Goal: Find contact information: Find contact information

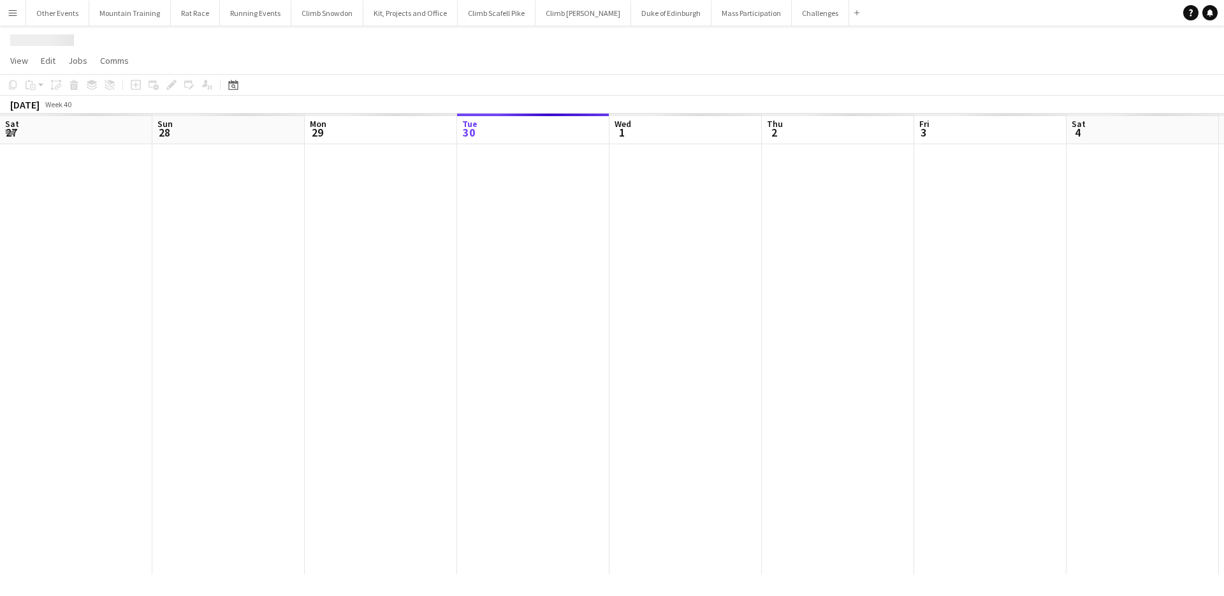
scroll to position [0, 305]
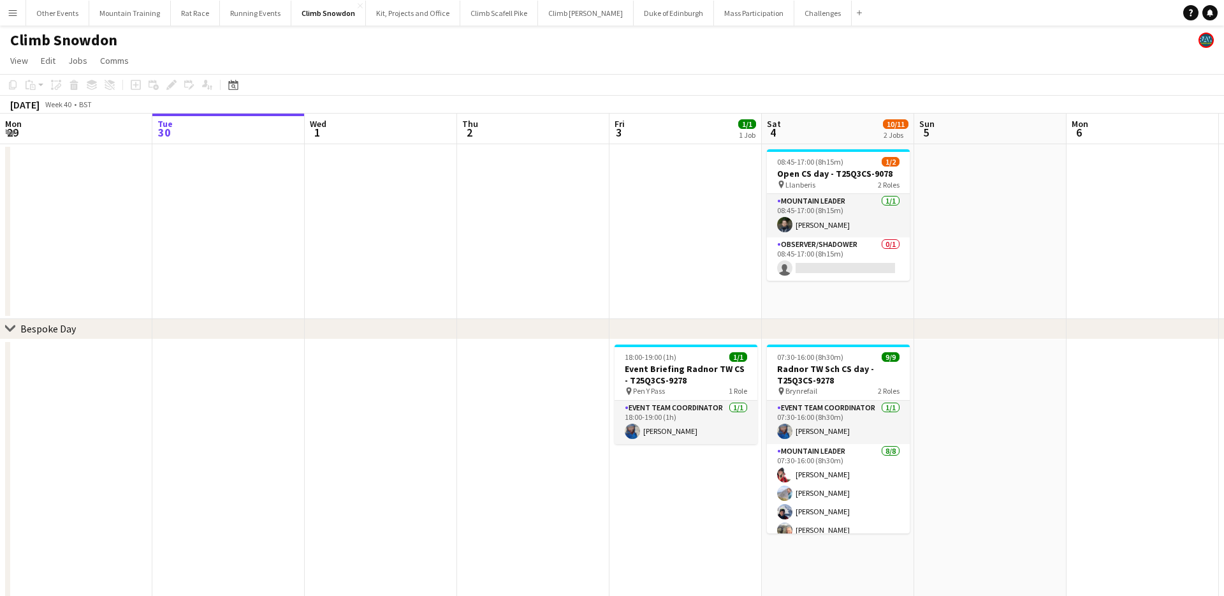
click at [14, 15] on app-icon "Menu" at bounding box center [13, 13] width 10 height 10
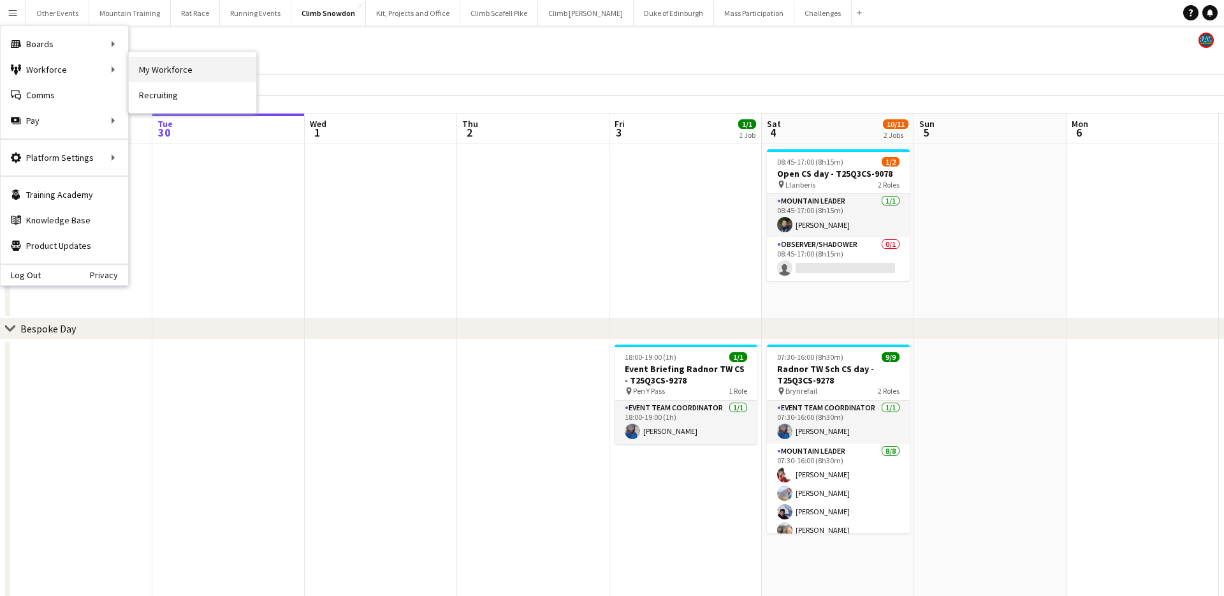
click at [166, 69] on link "My Workforce" at bounding box center [193, 70] width 128 height 26
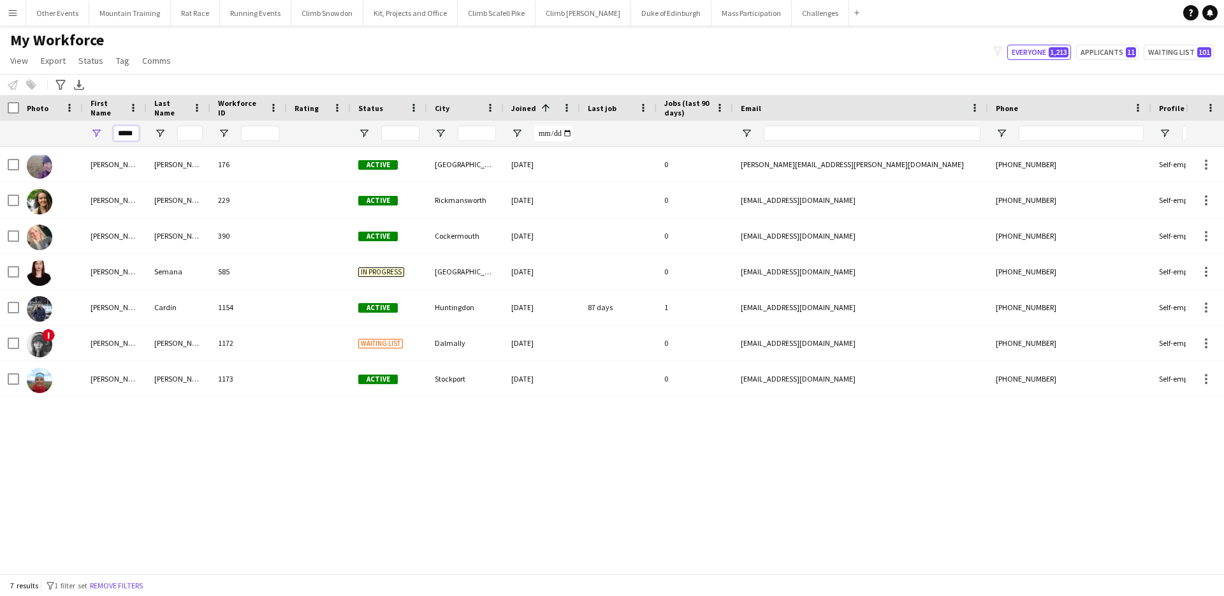
click at [122, 135] on input "*****" at bounding box center [127, 133] width 26 height 15
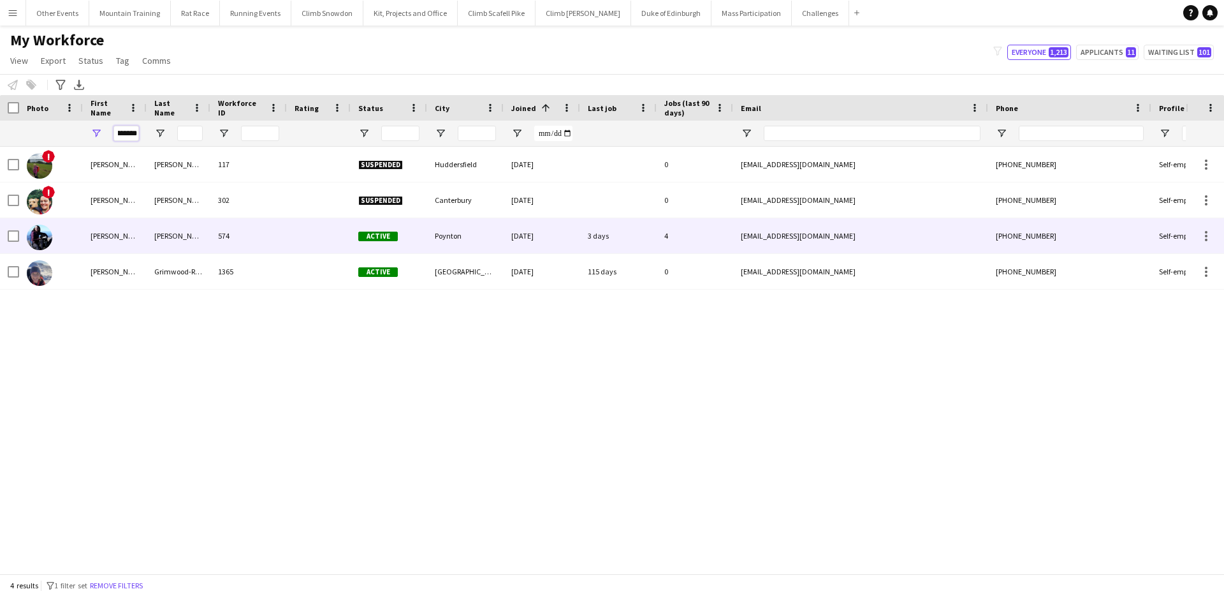
type input "********"
click at [170, 245] on div "[PERSON_NAME]" at bounding box center [179, 235] width 64 height 35
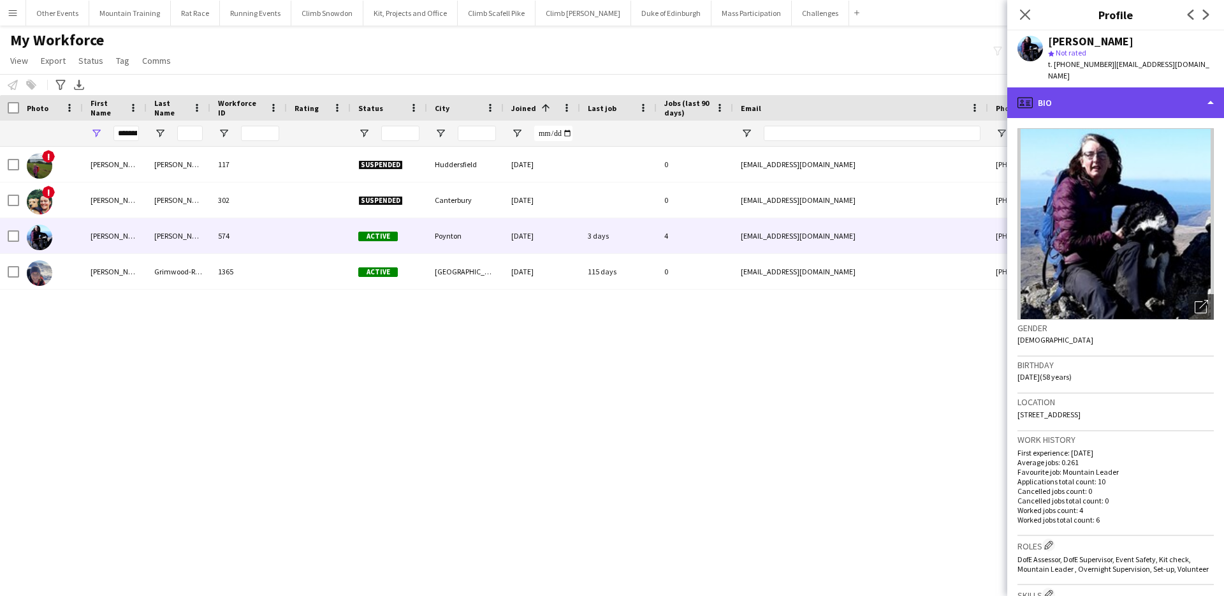
click at [1165, 94] on div "profile Bio" at bounding box center [1115, 102] width 217 height 31
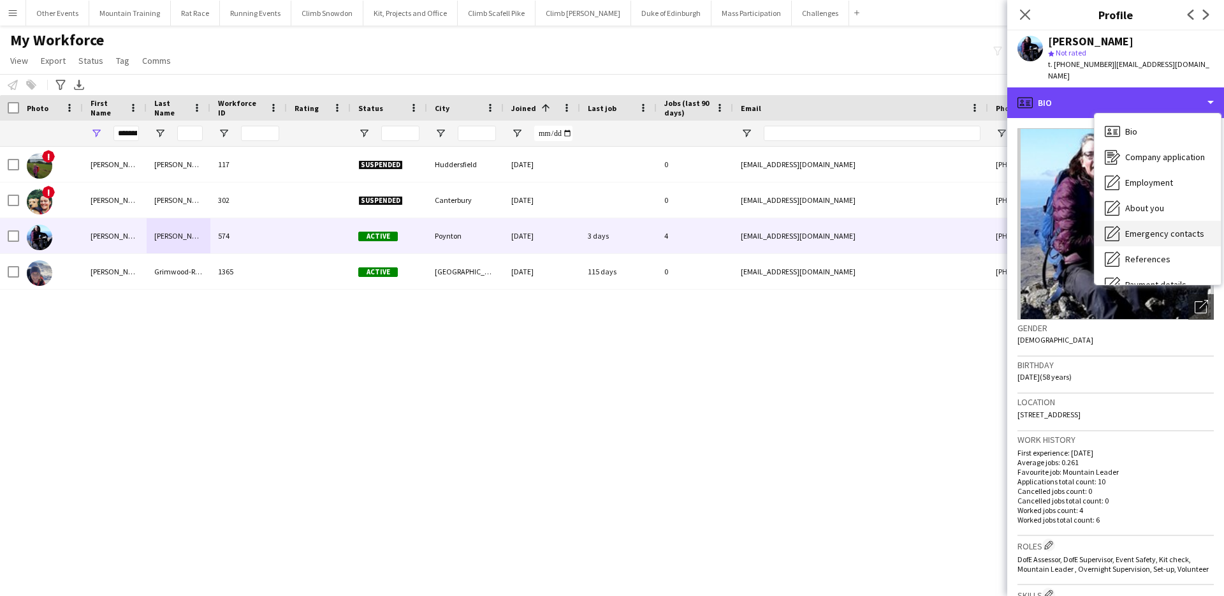
scroll to position [145, 0]
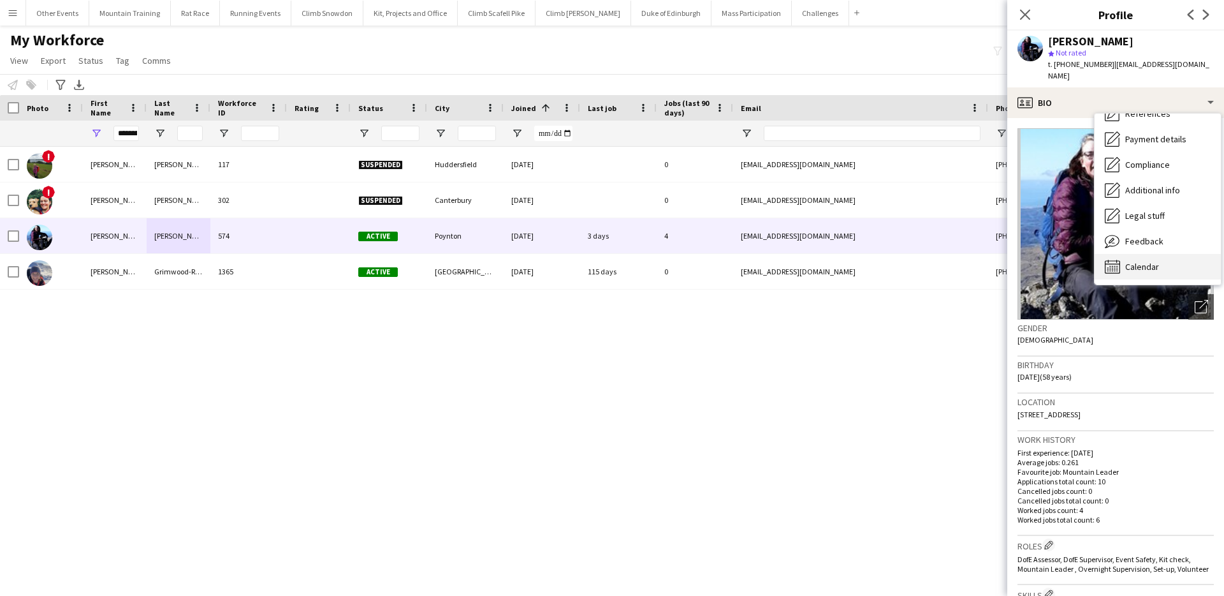
click at [1152, 261] on span "Calendar" at bounding box center [1142, 266] width 34 height 11
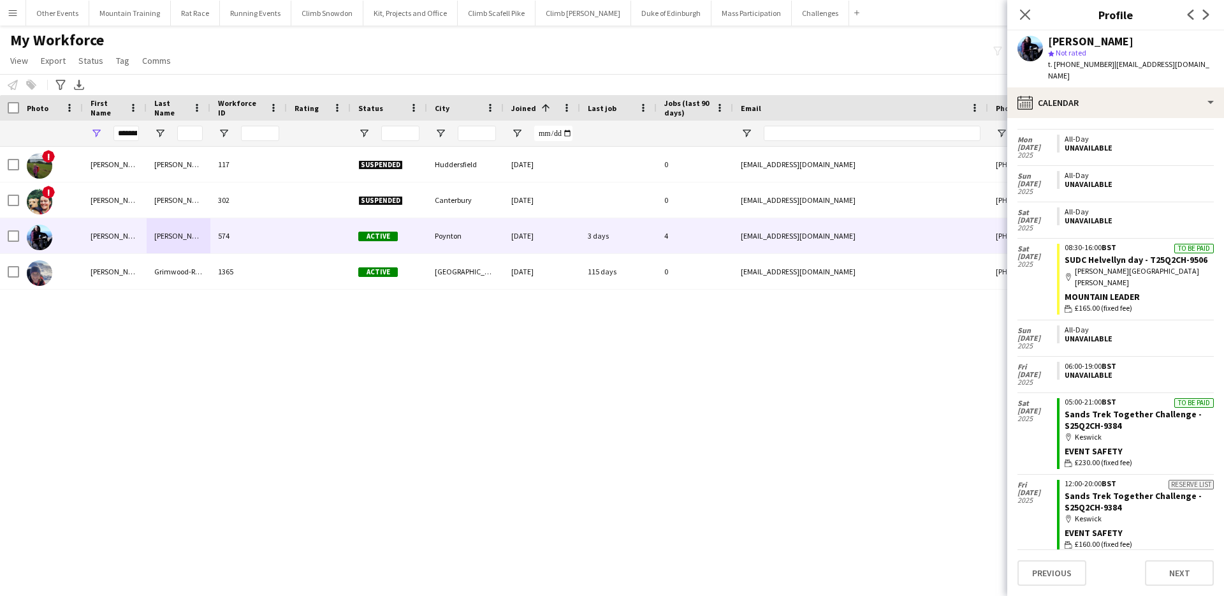
scroll to position [329, 0]
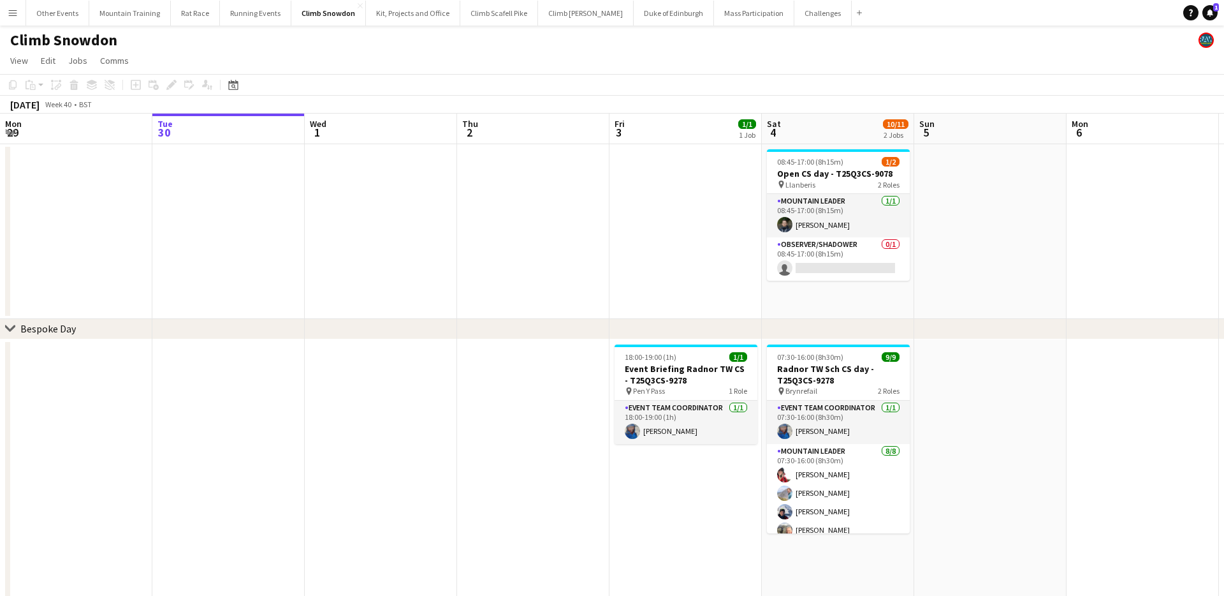
click at [9, 13] on app-icon "Menu" at bounding box center [13, 13] width 10 height 10
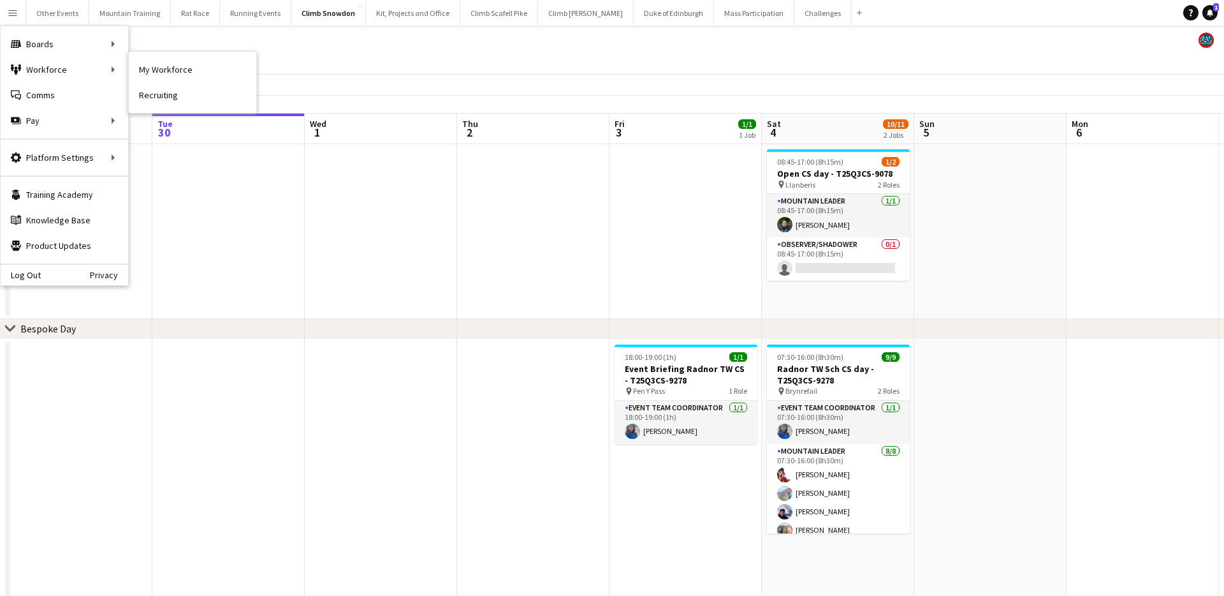
click at [128, 64] on div "My Workforce Recruiting" at bounding box center [192, 82] width 129 height 62
click at [173, 68] on link "My Workforce" at bounding box center [193, 70] width 128 height 26
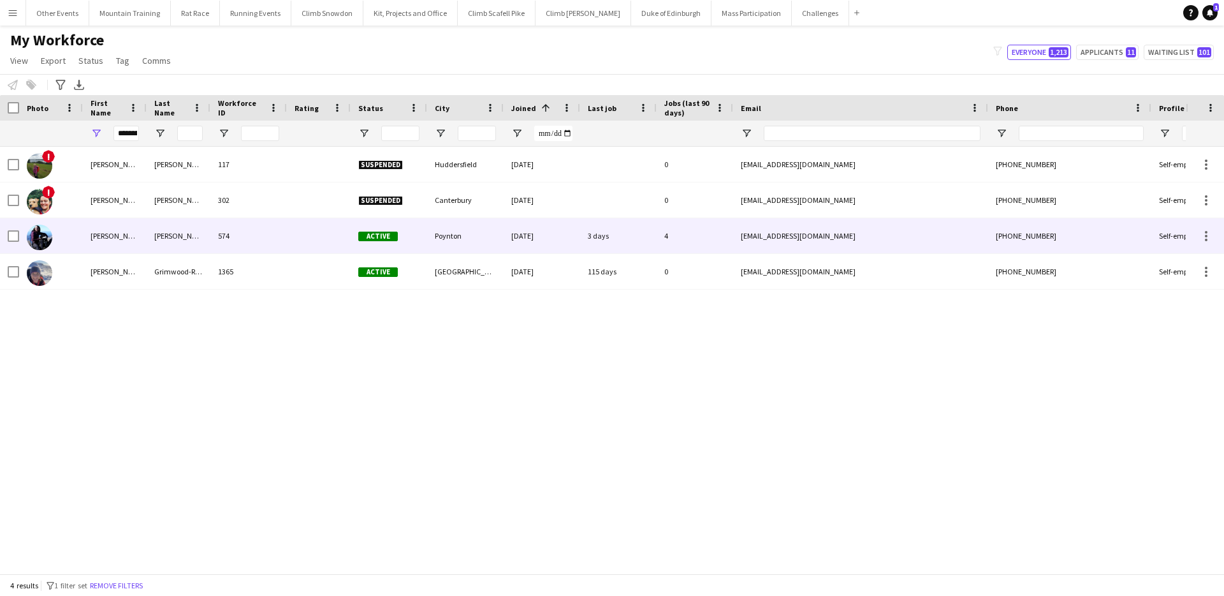
click at [150, 228] on div "[PERSON_NAME]" at bounding box center [179, 235] width 64 height 35
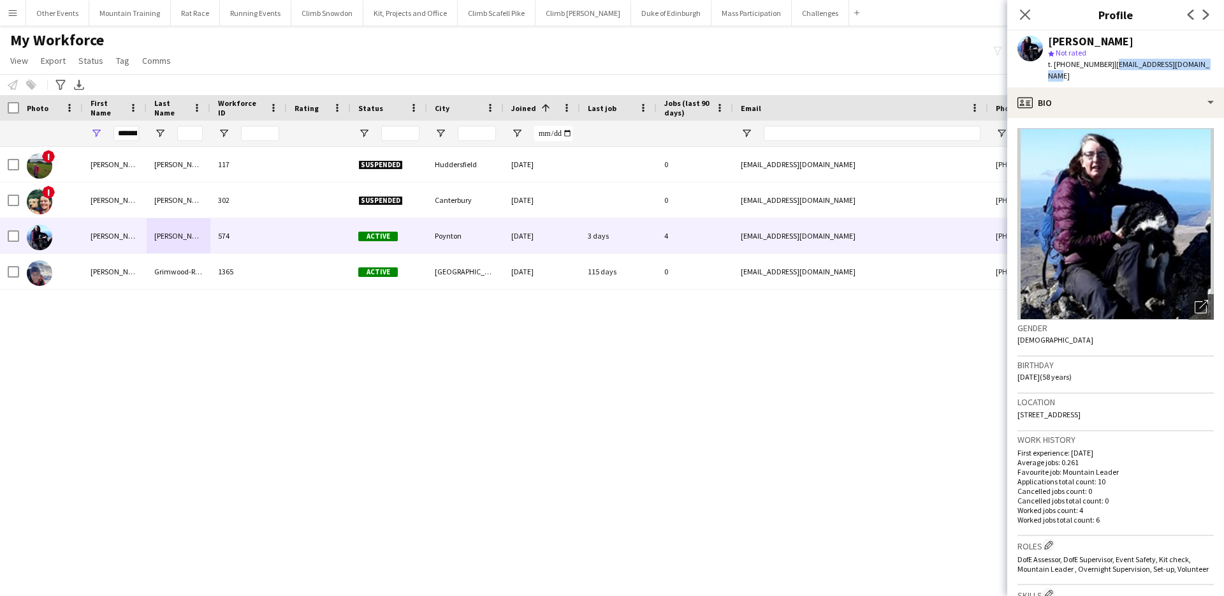
drag, startPoint x: 1209, startPoint y: 64, endPoint x: 1110, endPoint y: 64, distance: 99.5
click at [1110, 64] on div "[PERSON_NAME] star Not rated t. [PHONE_NUMBER] | [EMAIL_ADDRESS][DOMAIN_NAME]" at bounding box center [1115, 59] width 217 height 57
copy span "[EMAIL_ADDRESS][DOMAIN_NAME]"
